Goal: Check status: Check status

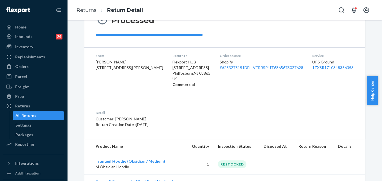
scroll to position [94, 0]
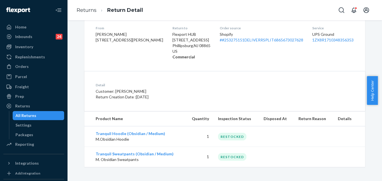
click at [25, 115] on div "All Returns" at bounding box center [25, 116] width 21 height 6
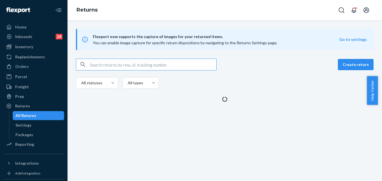
click at [126, 66] on input "text" at bounding box center [153, 64] width 127 height 11
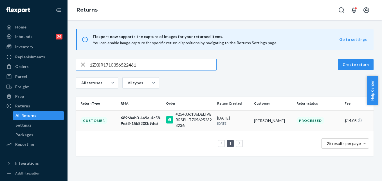
type input "1ZX8R1710356522461"
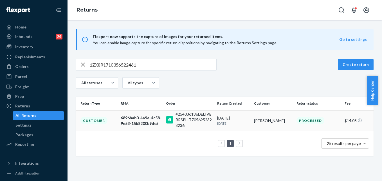
click at [245, 122] on p "[DATE]" at bounding box center [233, 123] width 32 height 5
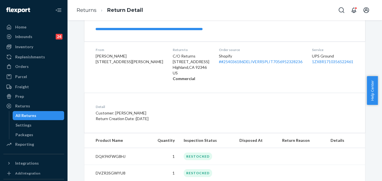
scroll to position [87, 0]
